Goal: Task Accomplishment & Management: Use online tool/utility

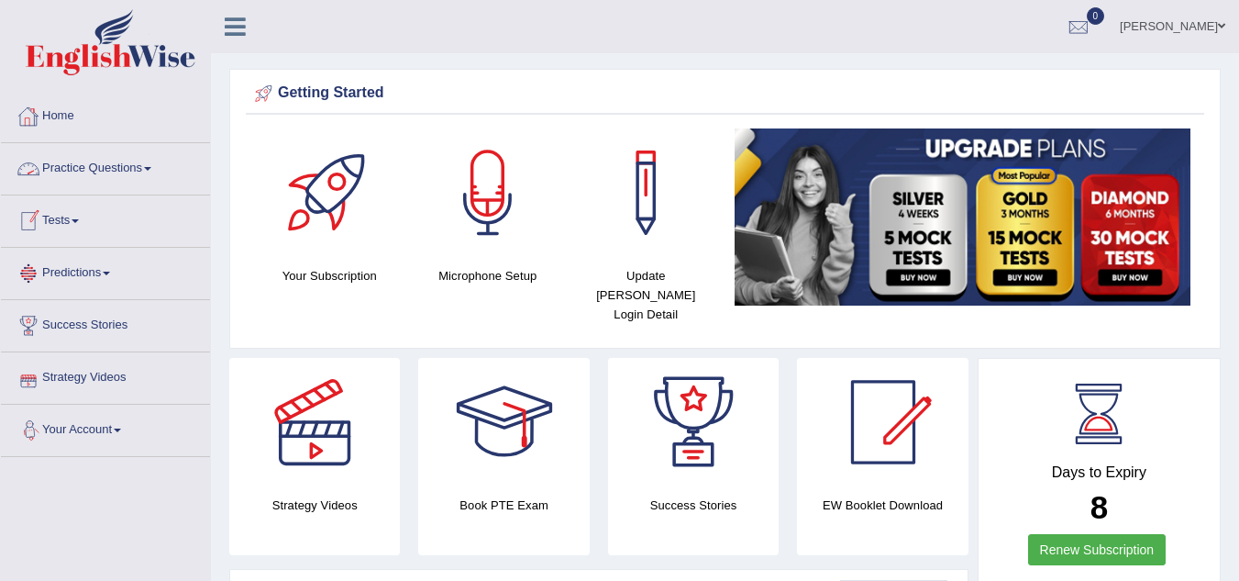
click at [66, 226] on link "Tests" at bounding box center [105, 218] width 209 height 46
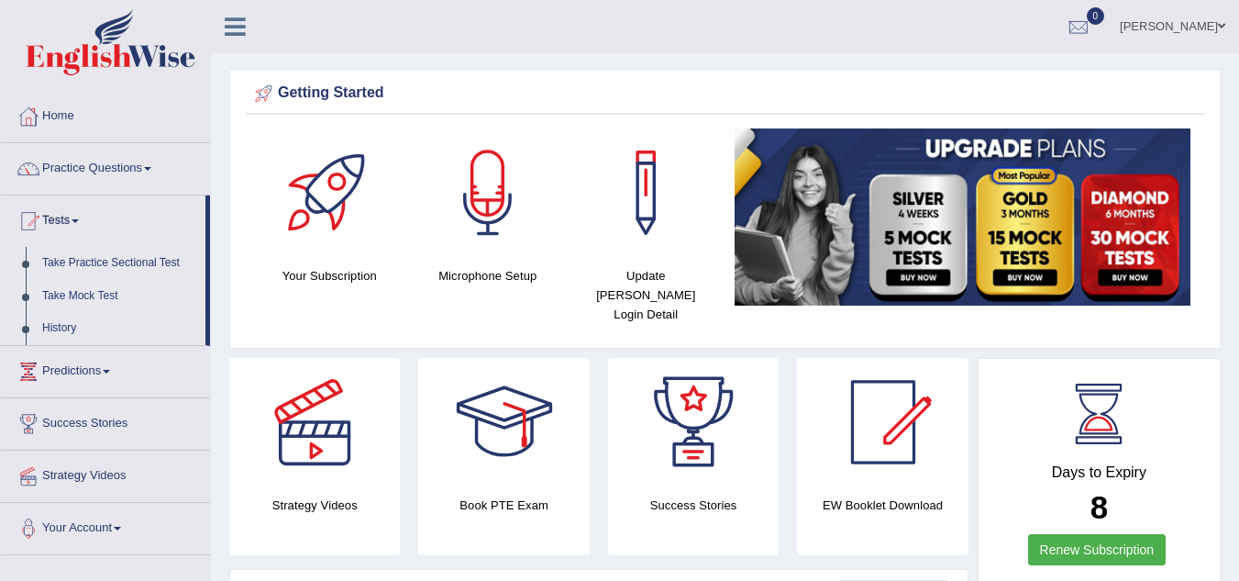
click at [81, 291] on link "Take Mock Test" at bounding box center [120, 296] width 172 height 33
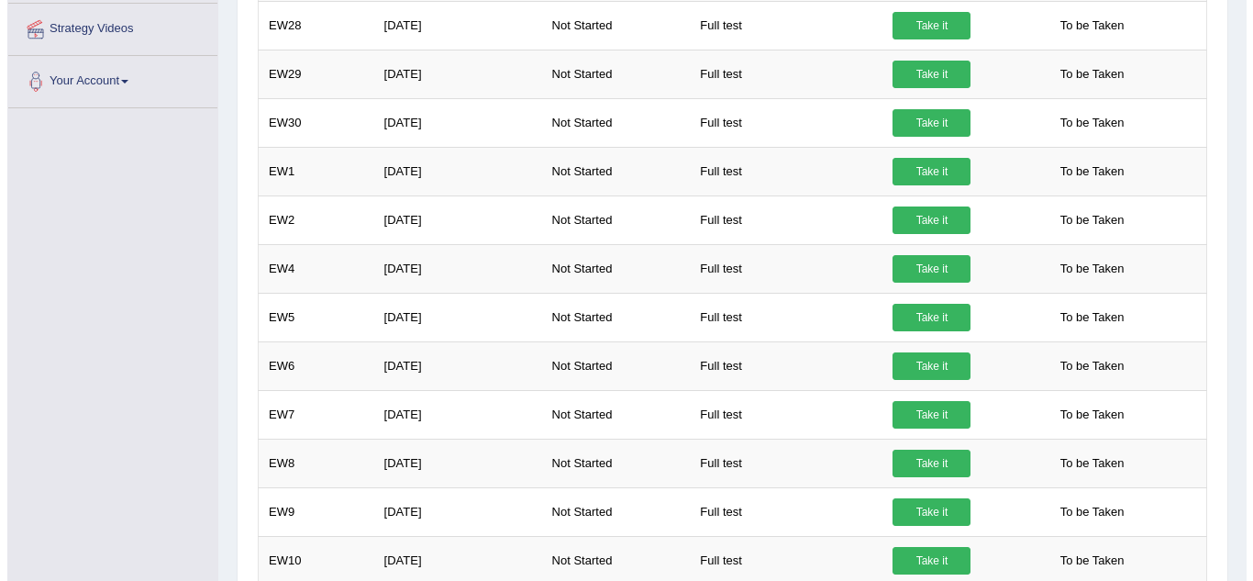
scroll to position [485, 0]
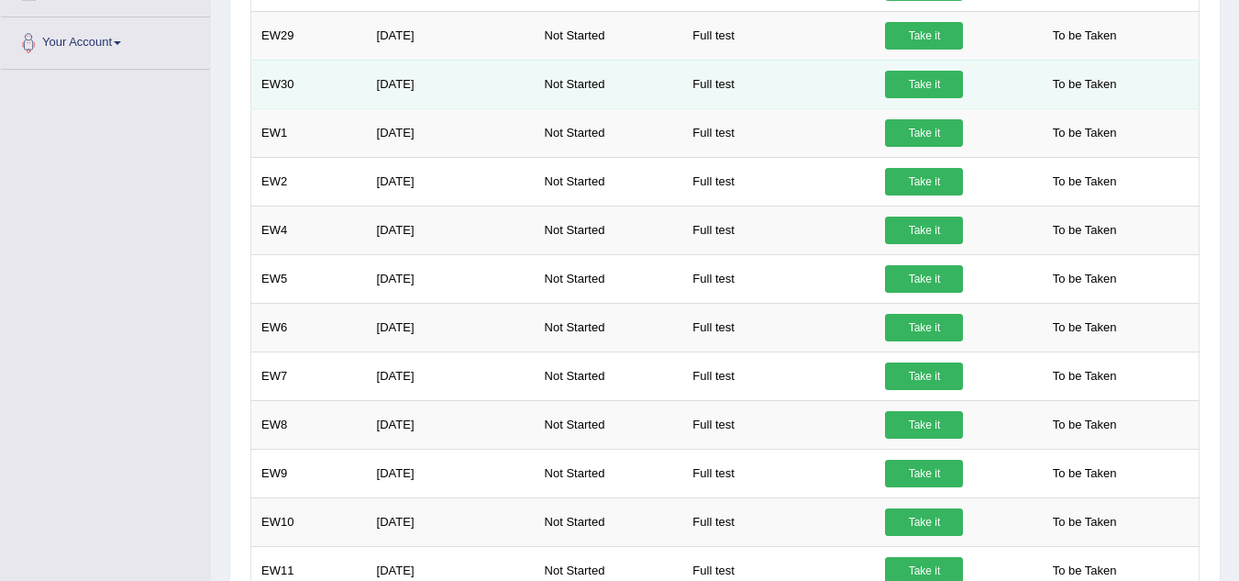
click at [926, 88] on link "Take it" at bounding box center [924, 85] width 78 height 28
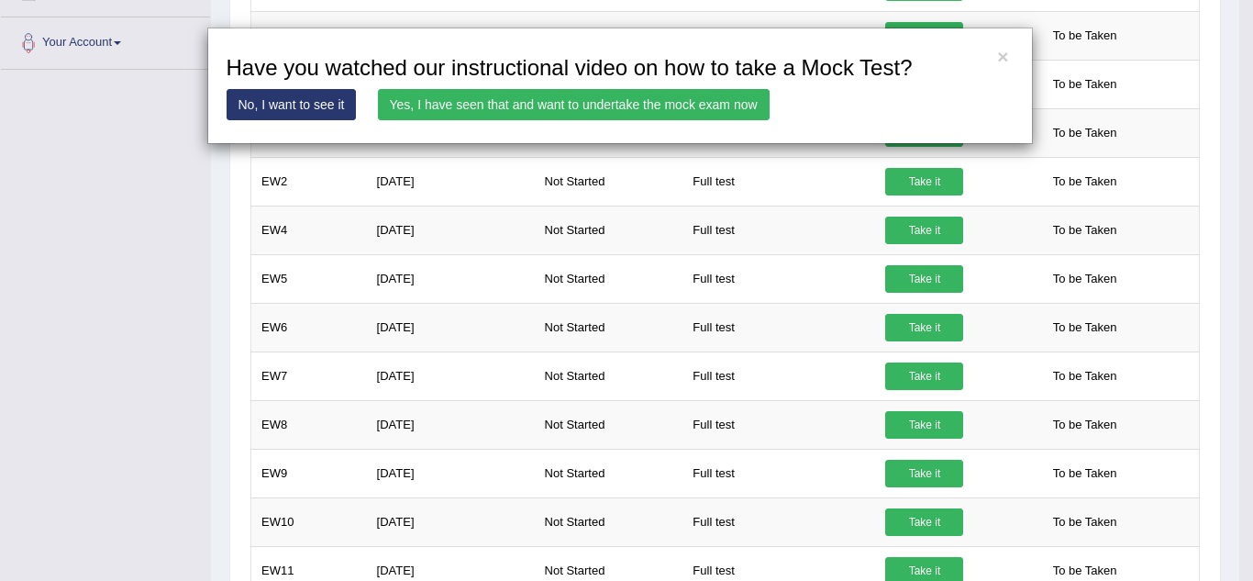
click at [705, 105] on link "Yes, I have seen that and want to undertake the mock exam now" at bounding box center [574, 104] width 392 height 31
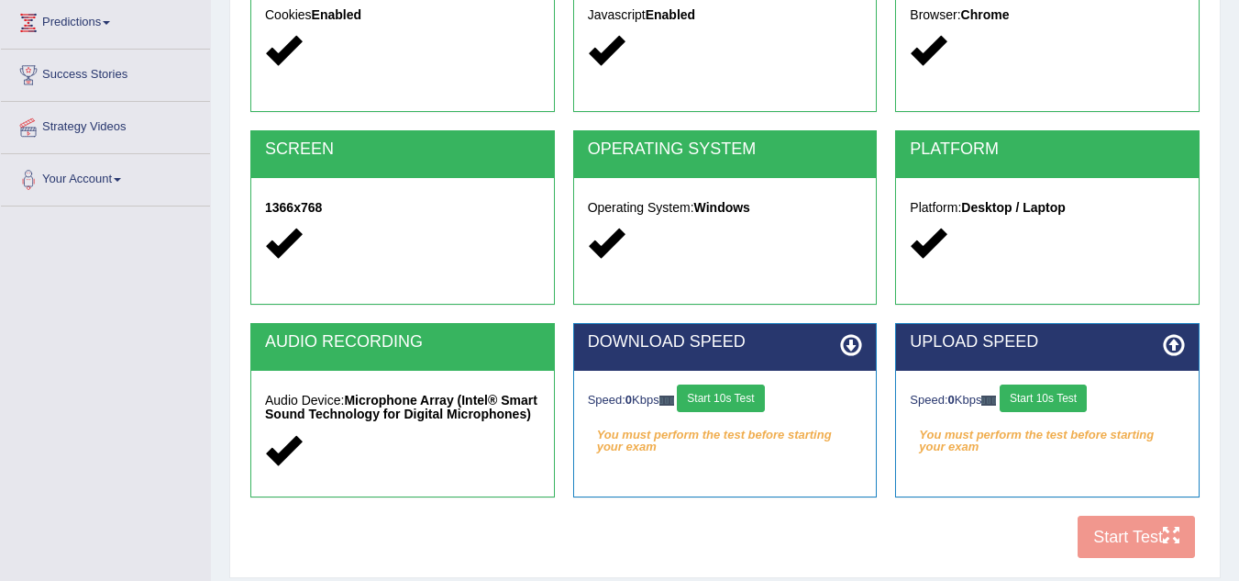
scroll to position [279, 0]
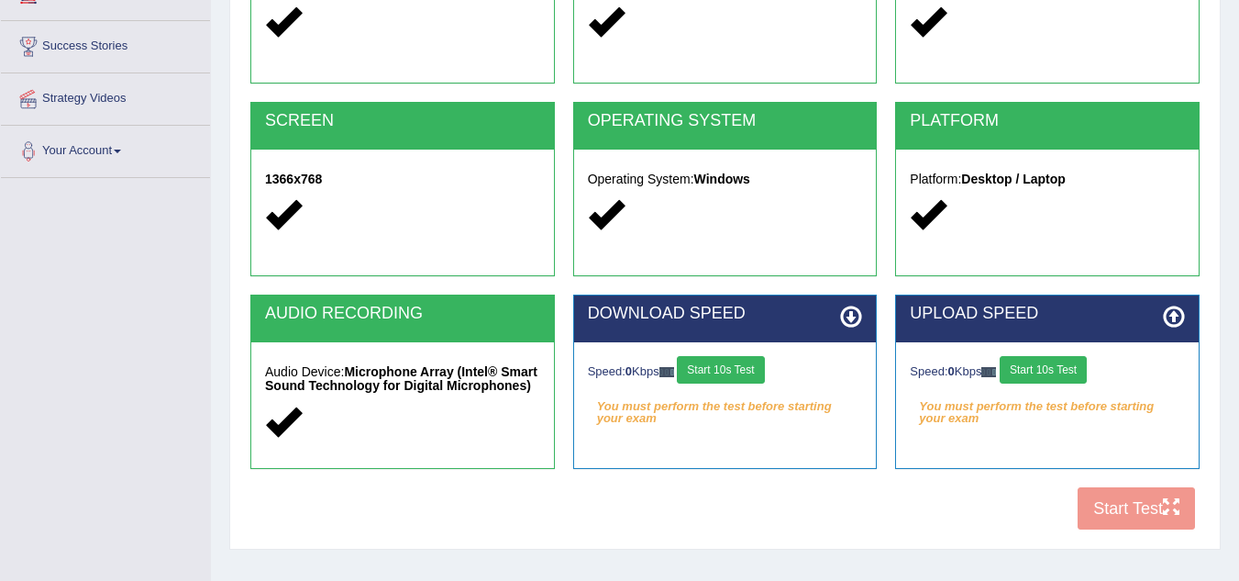
click at [738, 362] on button "Start 10s Test" at bounding box center [720, 370] width 87 height 28
click at [1059, 362] on button "Start 10s Test" at bounding box center [1043, 370] width 87 height 28
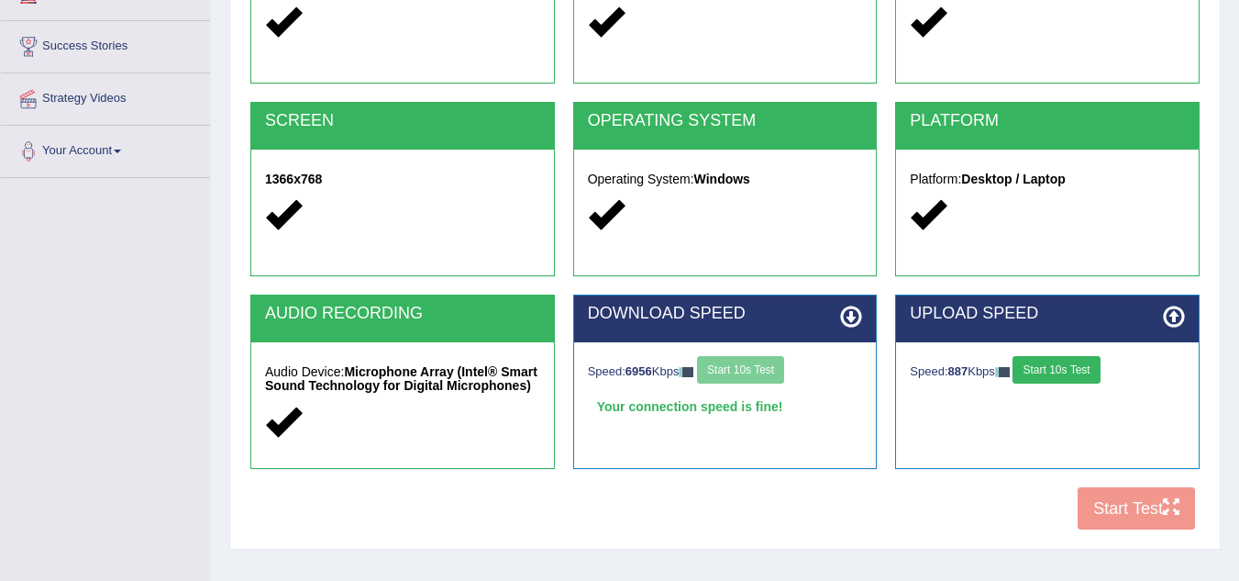
click at [1082, 373] on button "Start 10s Test" at bounding box center [1056, 370] width 87 height 28
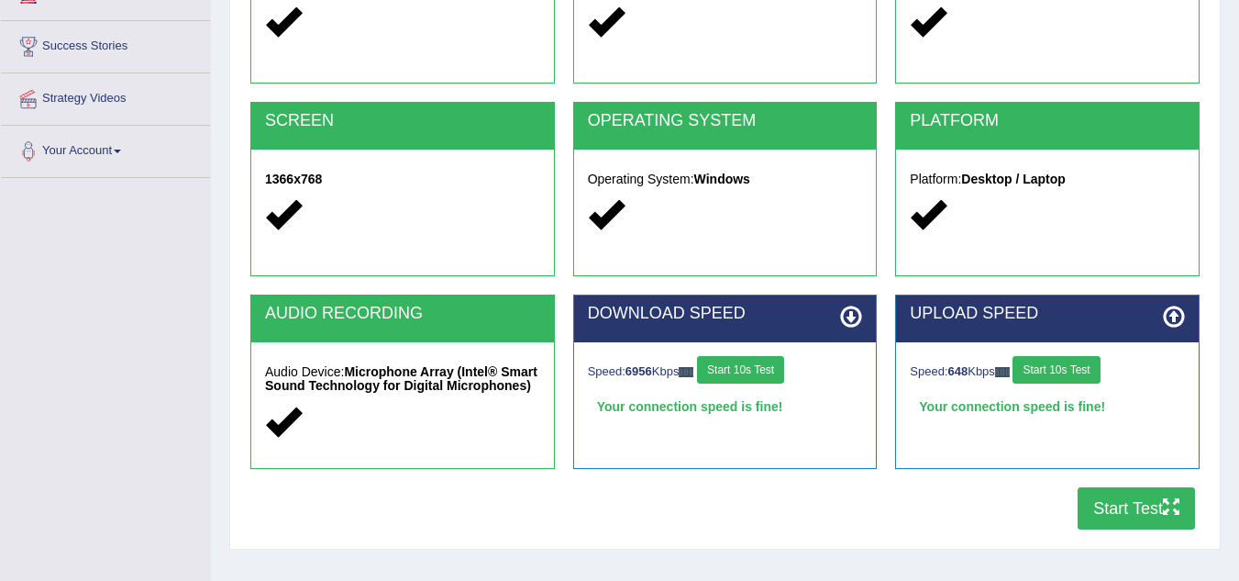
click at [1137, 504] on button "Start Test" at bounding box center [1136, 508] width 117 height 42
